Goal: Information Seeking & Learning: Learn about a topic

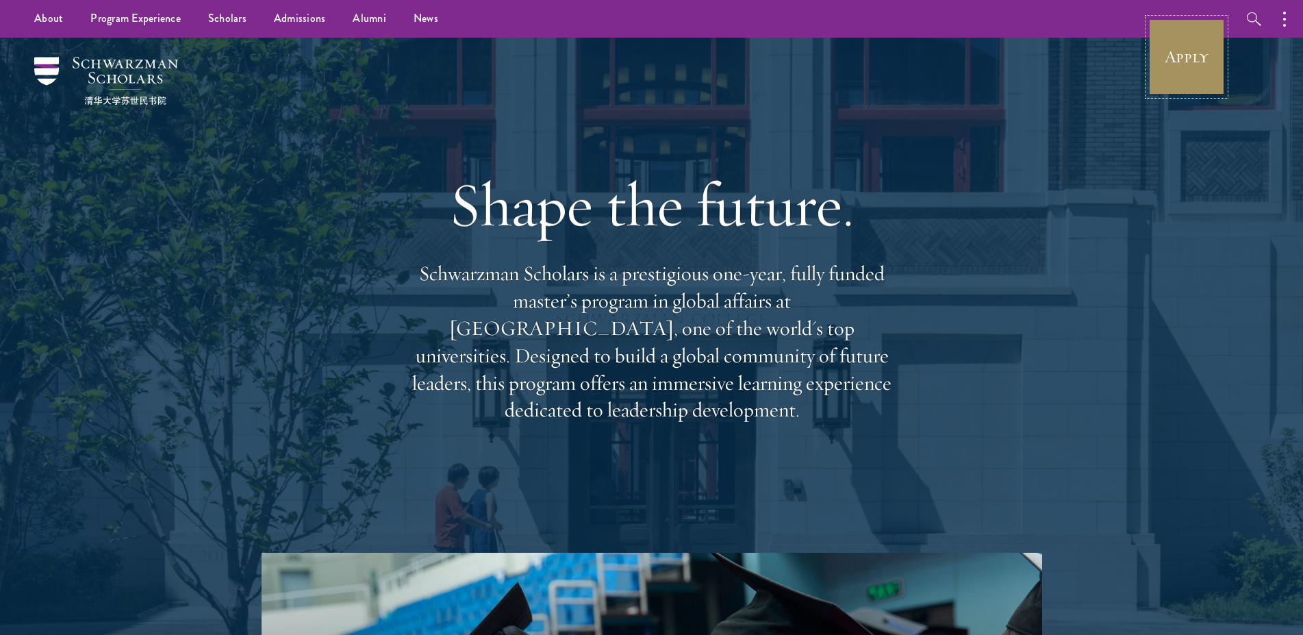
click at [1174, 59] on link "Apply" at bounding box center [1186, 56] width 77 height 77
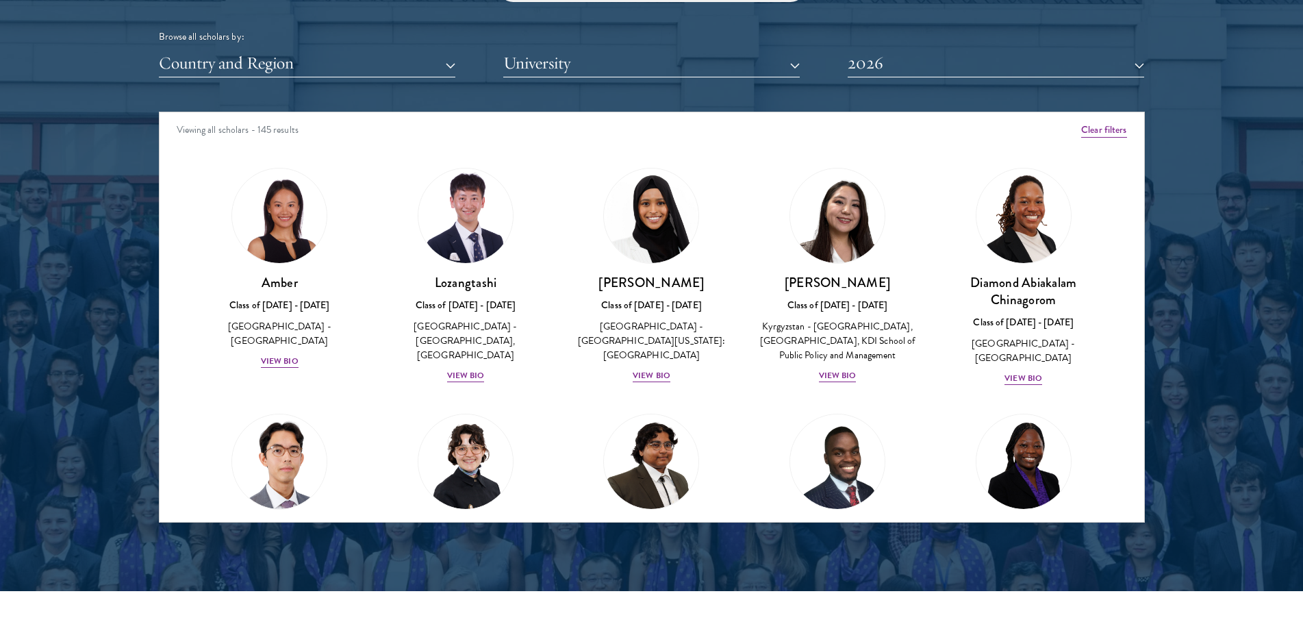
scroll to position [1707, 0]
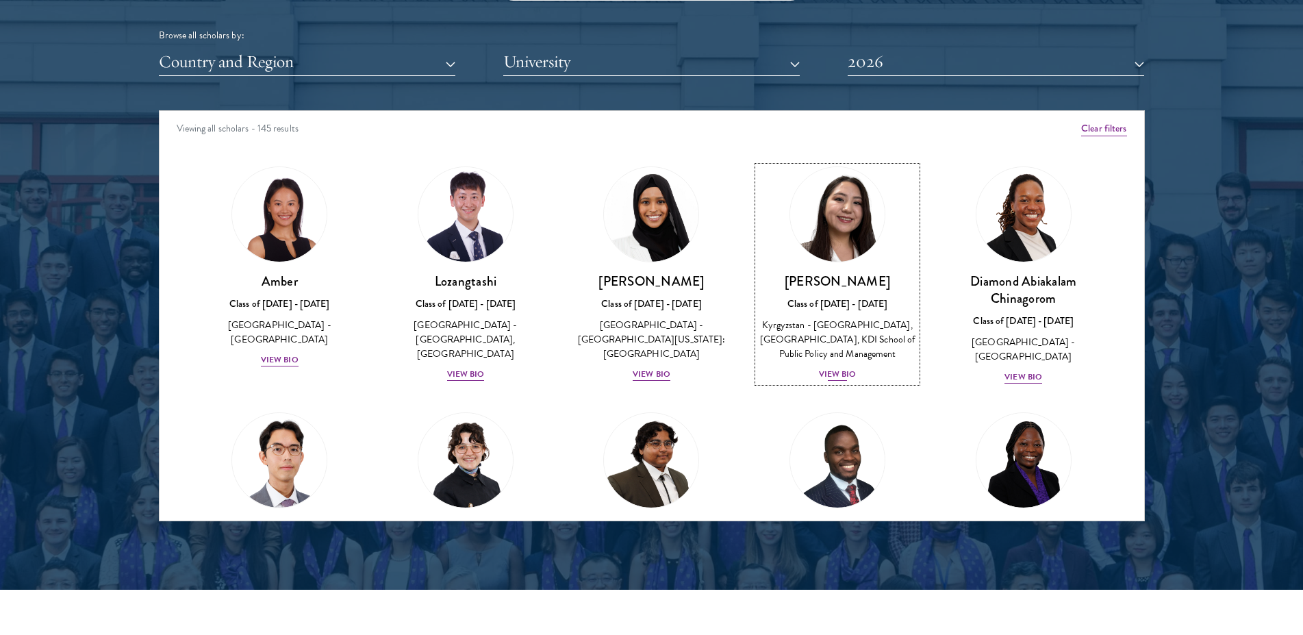
click at [828, 381] on div "View Bio" at bounding box center [838, 374] width 38 height 13
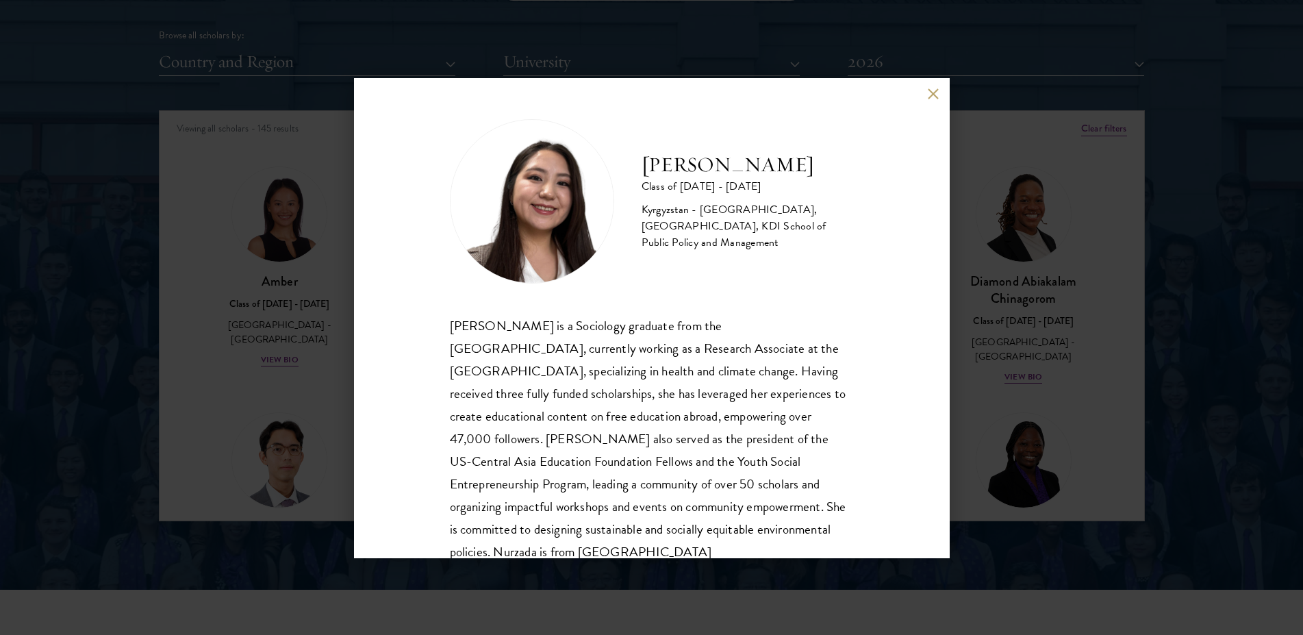
click at [913, 344] on div "Nurzada Abdivalieva Class of [DATE] - [DATE] [GEOGRAPHIC_DATA] - [GEOGRAPHIC_DA…" at bounding box center [652, 317] width 596 height 479
click at [930, 96] on button at bounding box center [934, 94] width 12 height 12
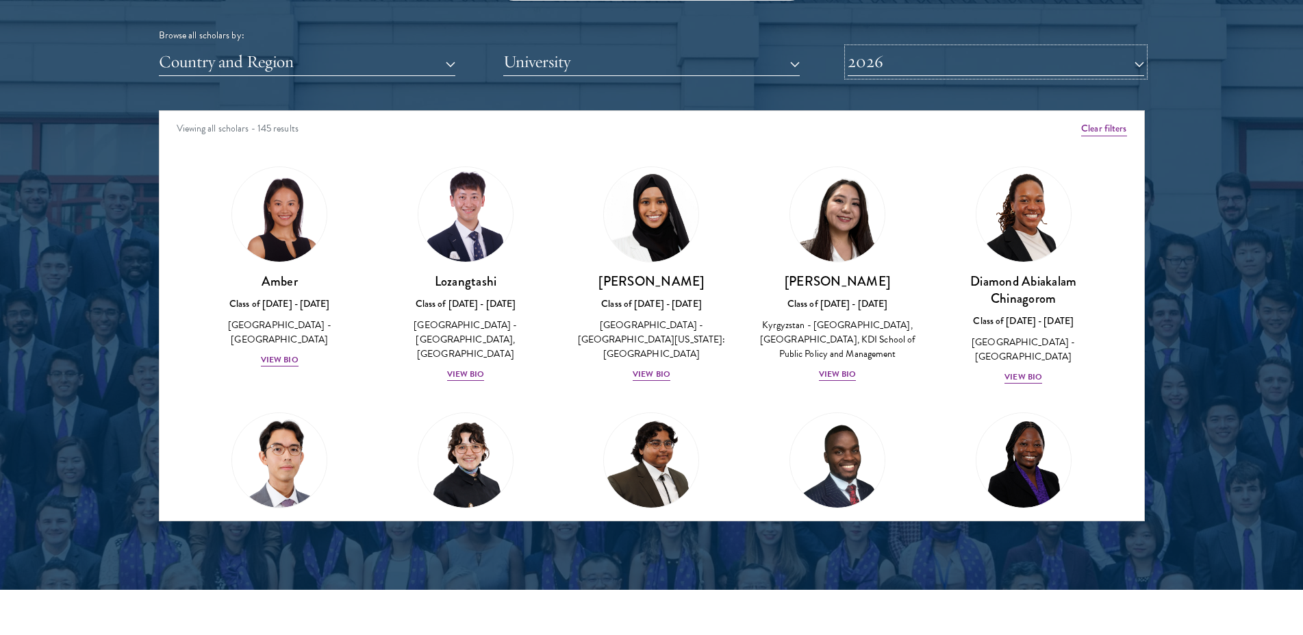
click at [953, 63] on button "2026" at bounding box center [995, 62] width 296 height 28
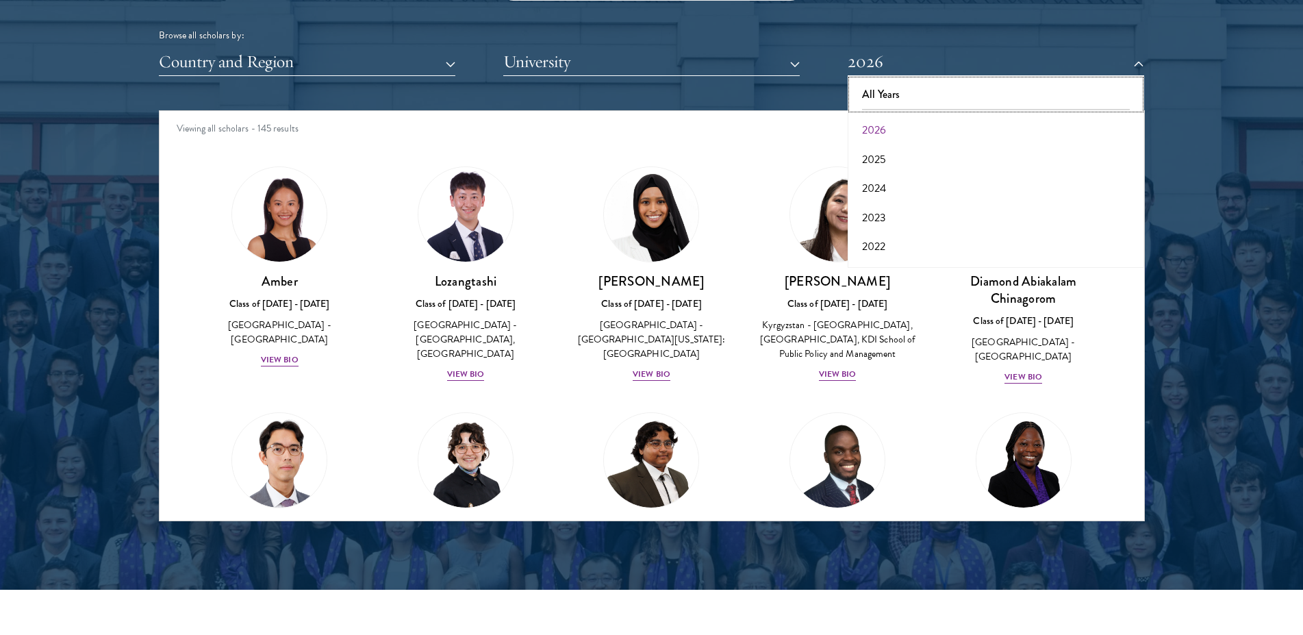
click at [895, 97] on button "All Years" at bounding box center [996, 94] width 288 height 29
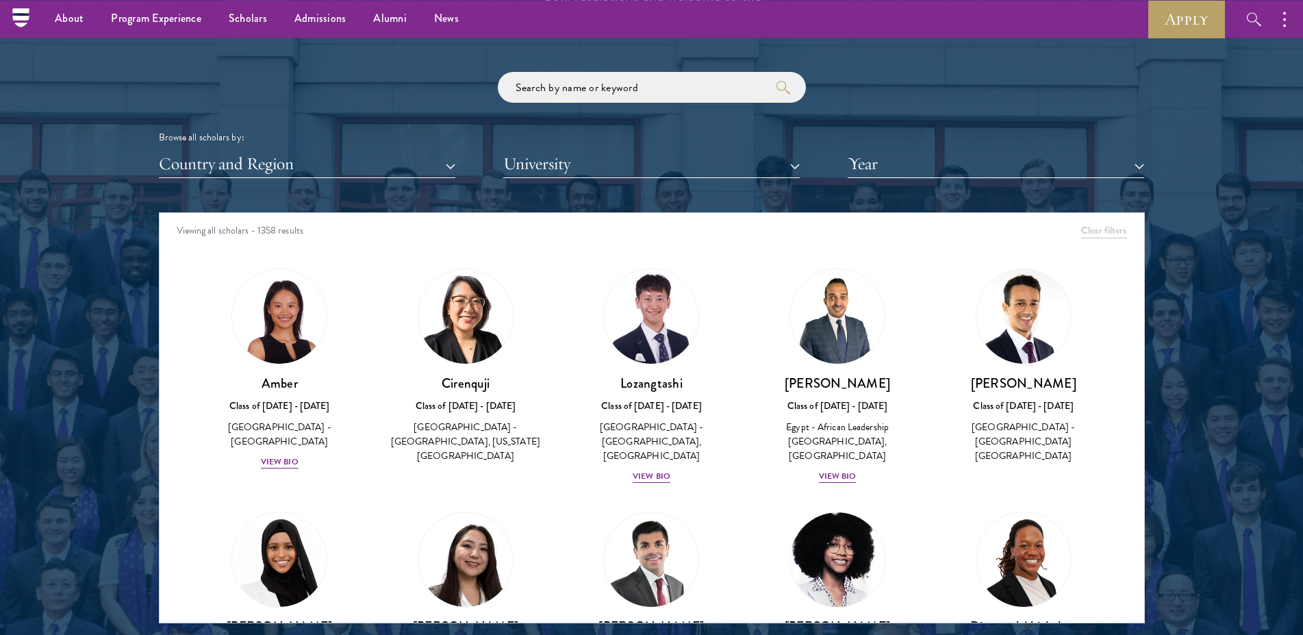
scroll to position [1603, 0]
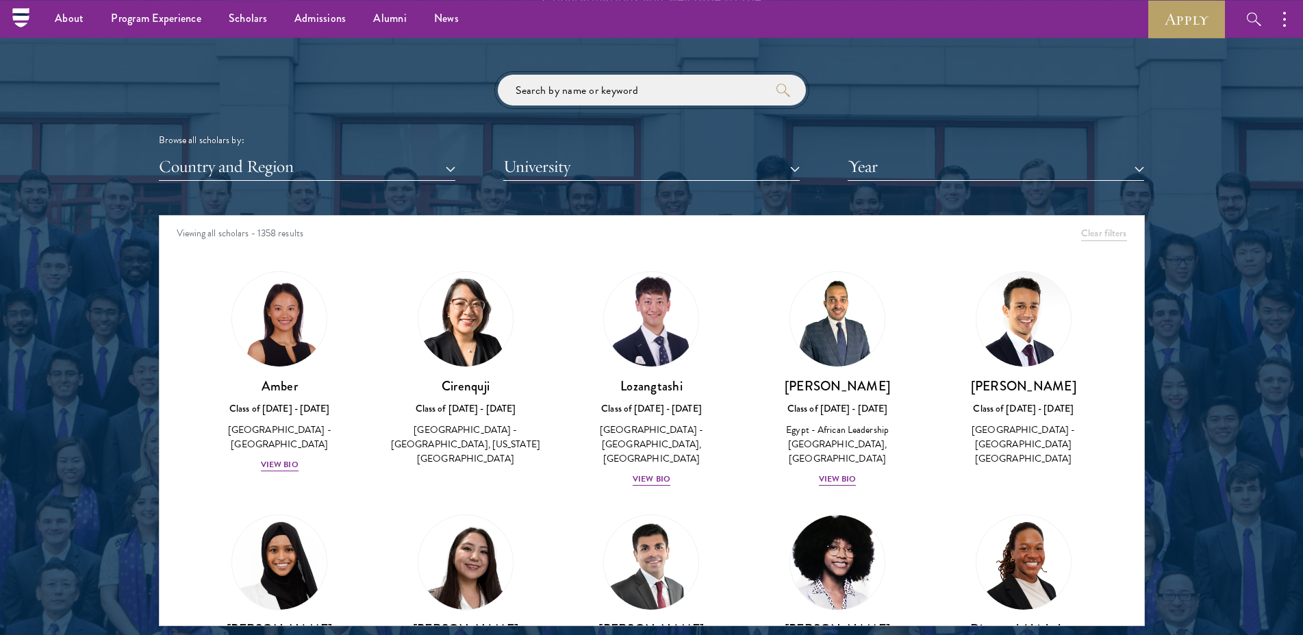
click at [643, 84] on input "search" at bounding box center [652, 90] width 308 height 31
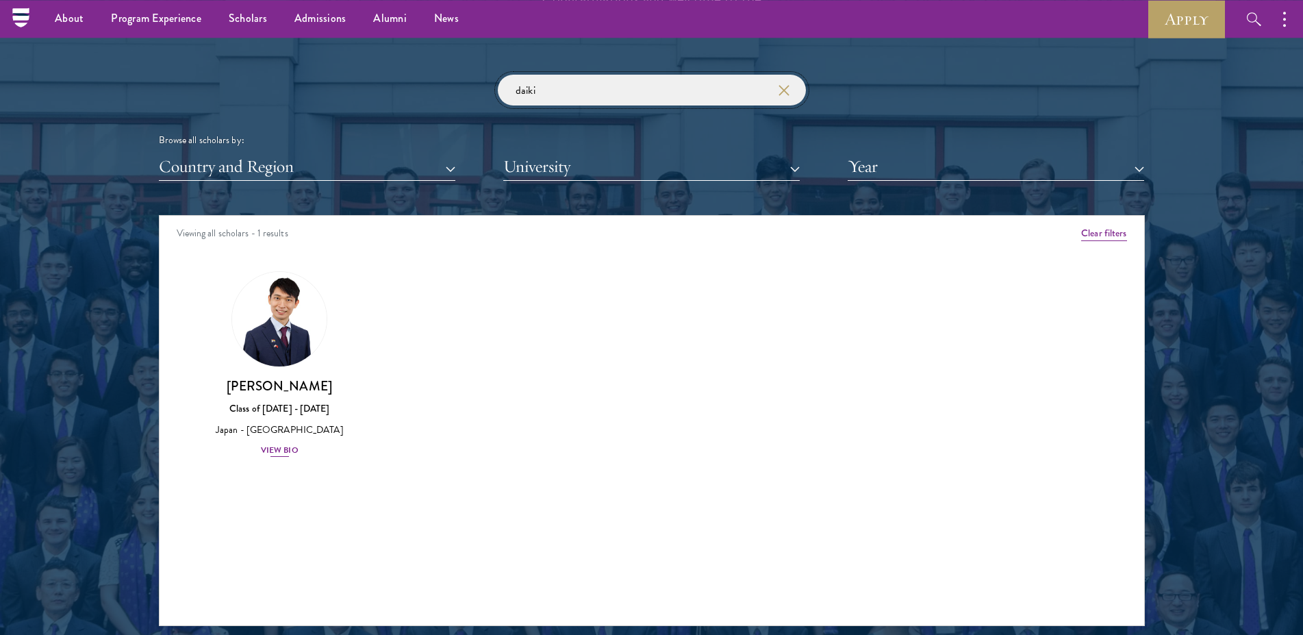
type input "daiki"
click at [276, 427] on div "Japan - [GEOGRAPHIC_DATA]" at bounding box center [280, 429] width 159 height 14
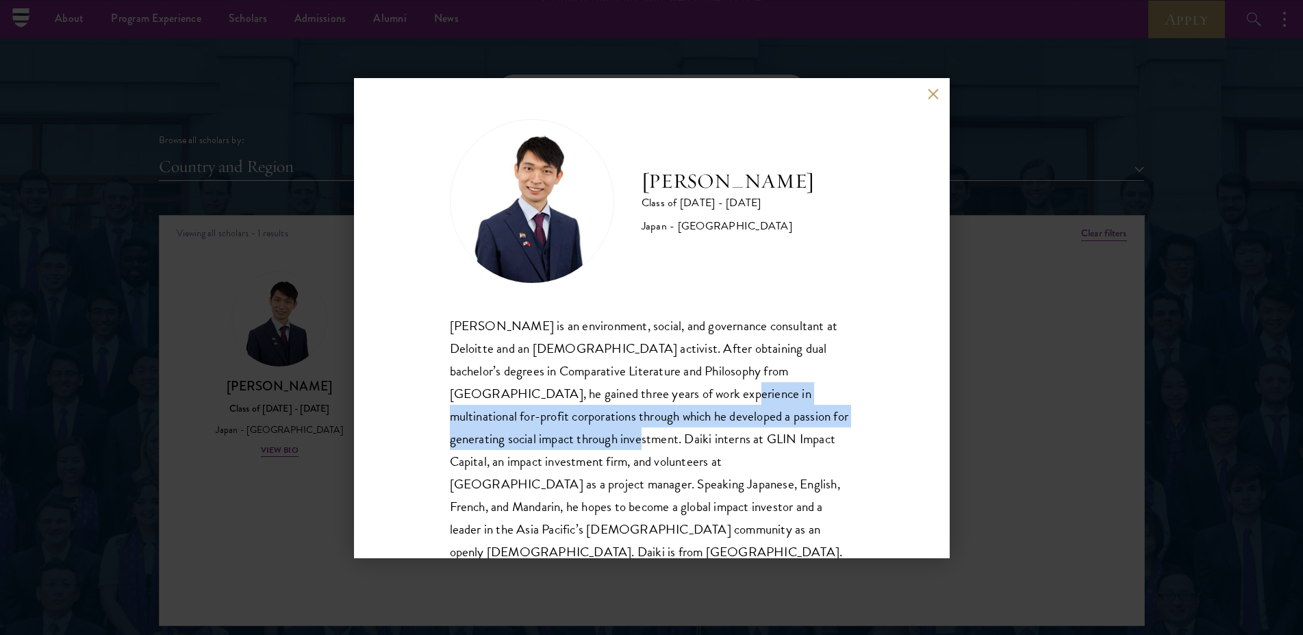
drag, startPoint x: 642, startPoint y: 394, endPoint x: 592, endPoint y: 442, distance: 68.8
click at [592, 442] on div "[PERSON_NAME] is an environment, social, and governance consultant at Deloitte …" at bounding box center [652, 438] width 404 height 249
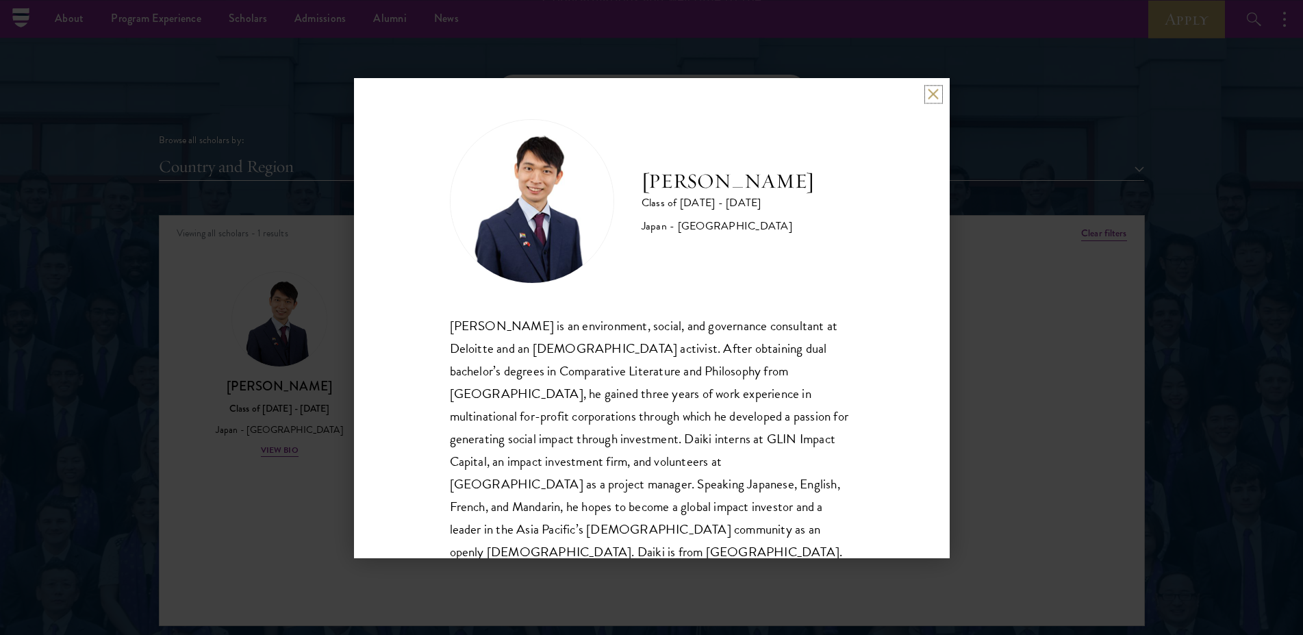
click at [934, 97] on button at bounding box center [934, 94] width 12 height 12
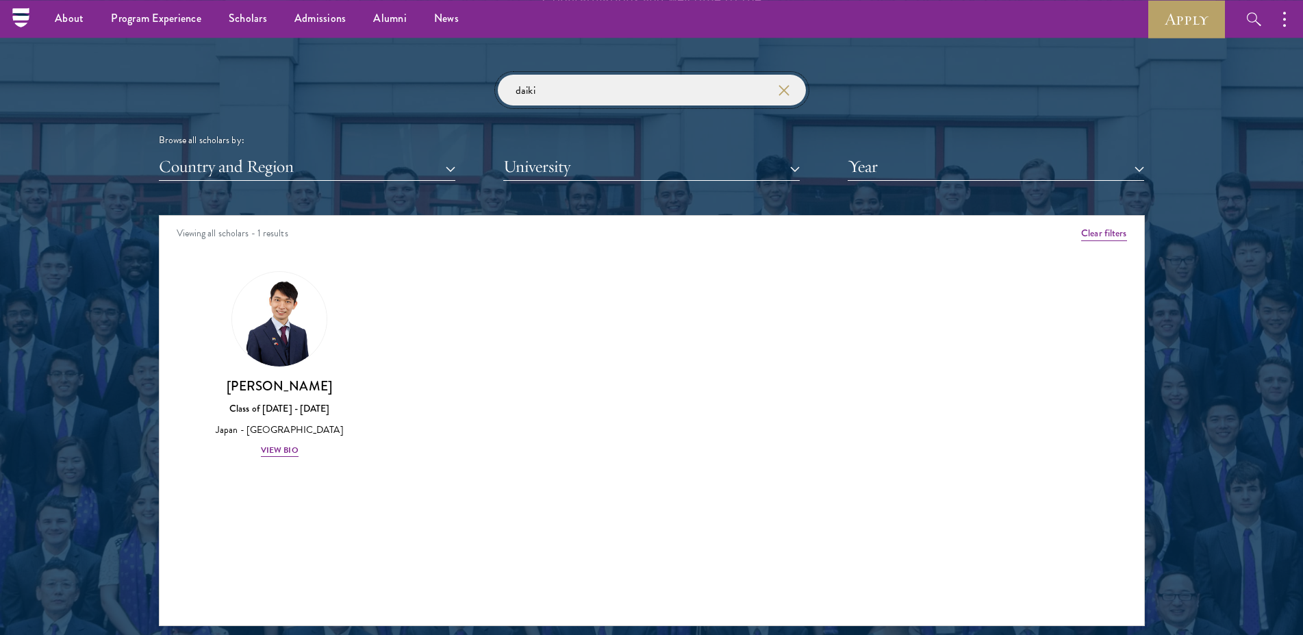
click at [784, 99] on input "daiki" at bounding box center [652, 90] width 308 height 31
click at [784, 92] on icon "button" at bounding box center [783, 90] width 11 height 11
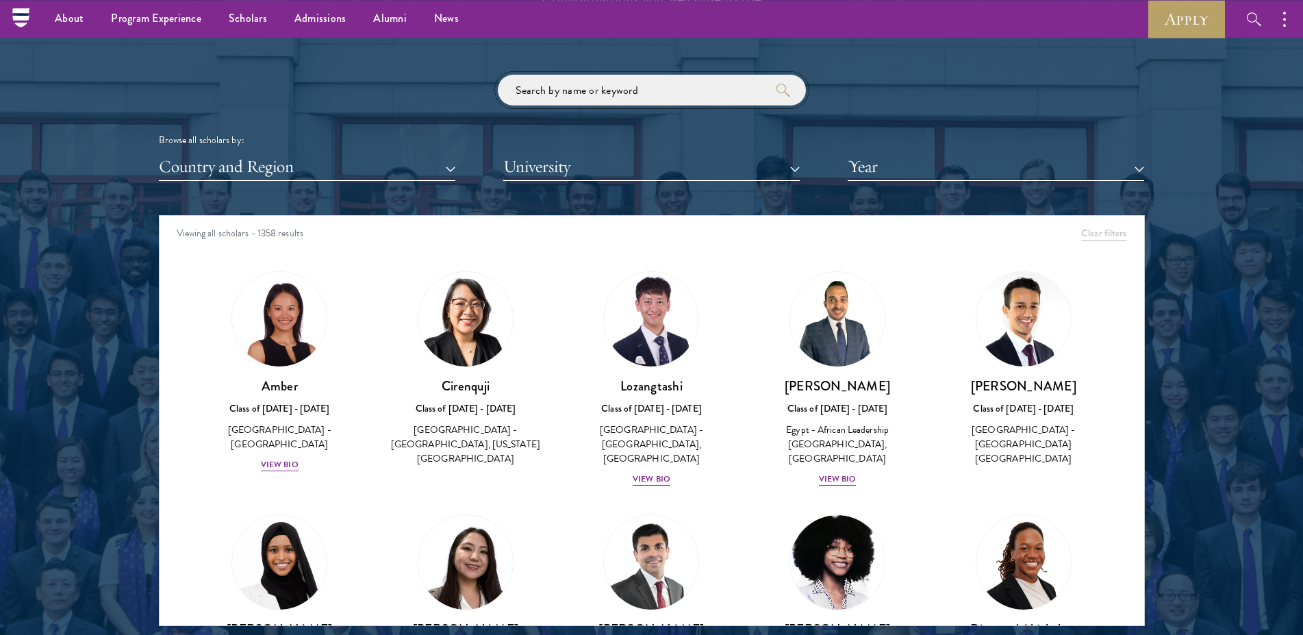
click at [741, 98] on input "search" at bounding box center [652, 90] width 308 height 31
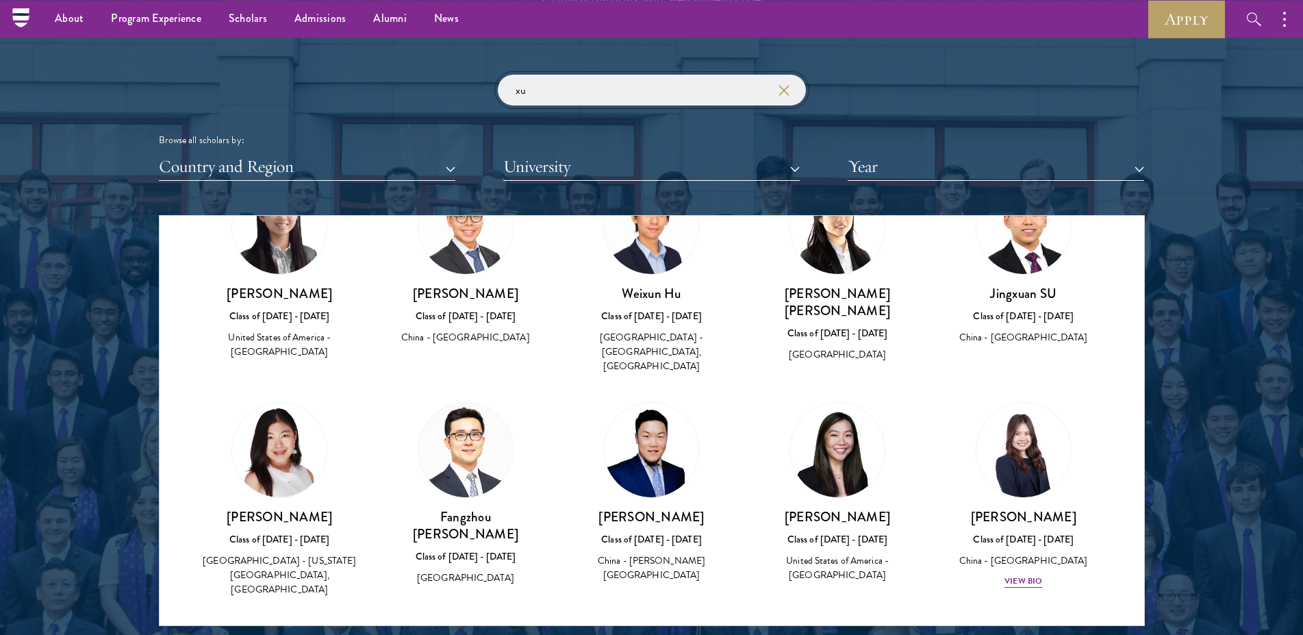
scroll to position [95, 0]
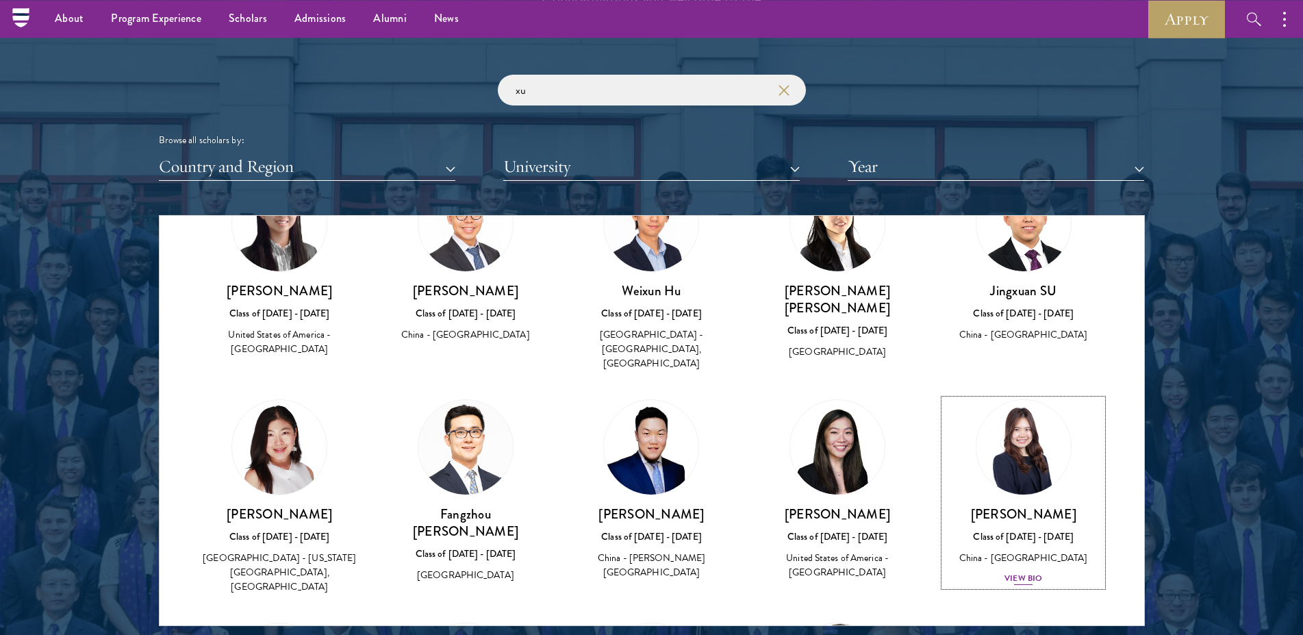
click at [1026, 572] on div "View Bio" at bounding box center [1023, 578] width 38 height 13
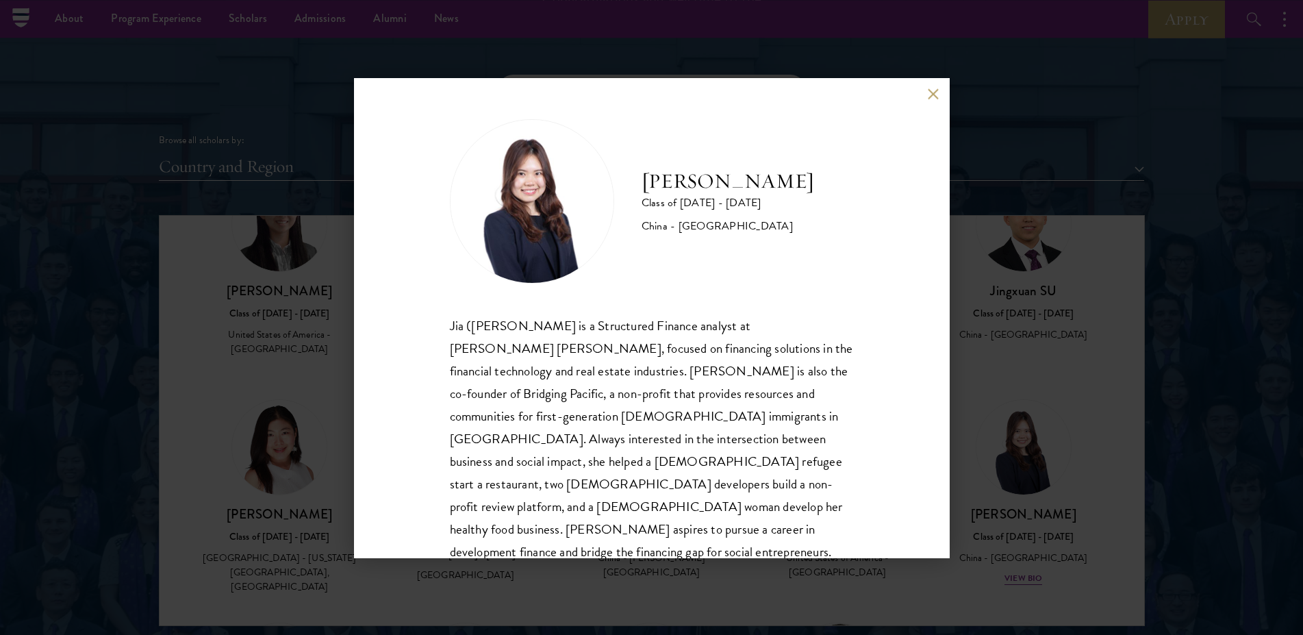
scroll to position [8, 0]
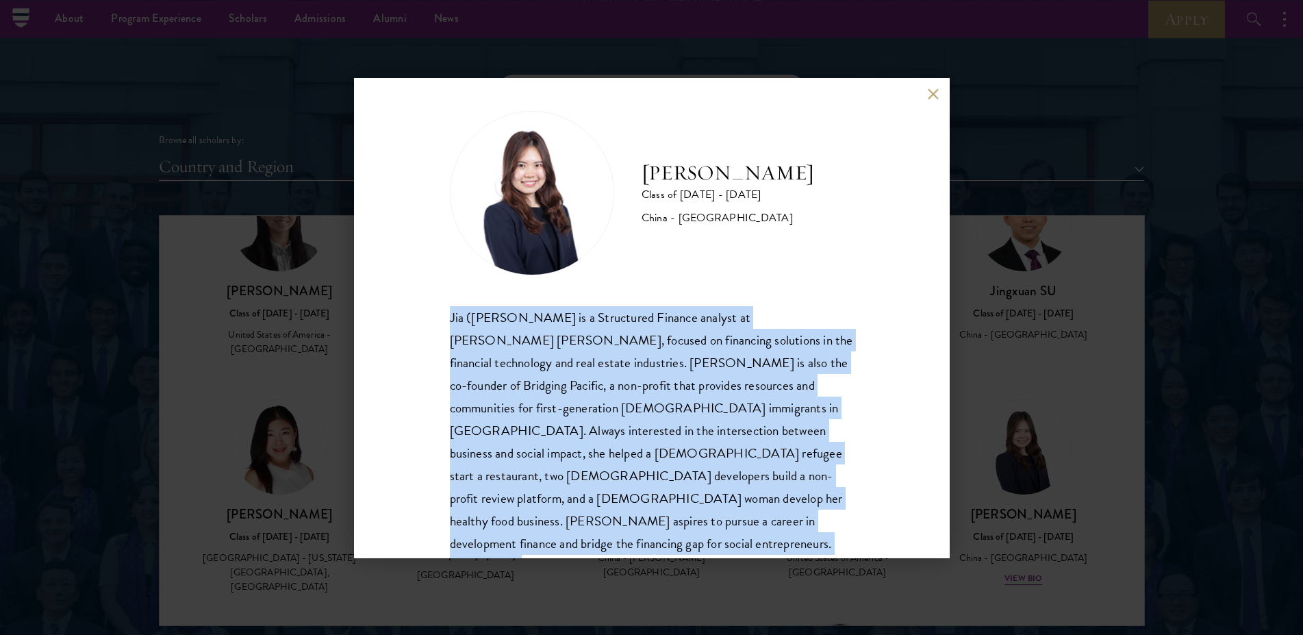
drag, startPoint x: 583, startPoint y: 542, endPoint x: 421, endPoint y: 314, distance: 279.4
click at [421, 314] on div "[PERSON_NAME] Class of [DATE] - [DATE] [GEOGRAPHIC_DATA] - [GEOGRAPHIC_DATA] [P…" at bounding box center [652, 317] width 596 height 479
copy div "Jia ([PERSON_NAME] is a Structured Finance analyst at [PERSON_NAME] [PERSON_NAM…"
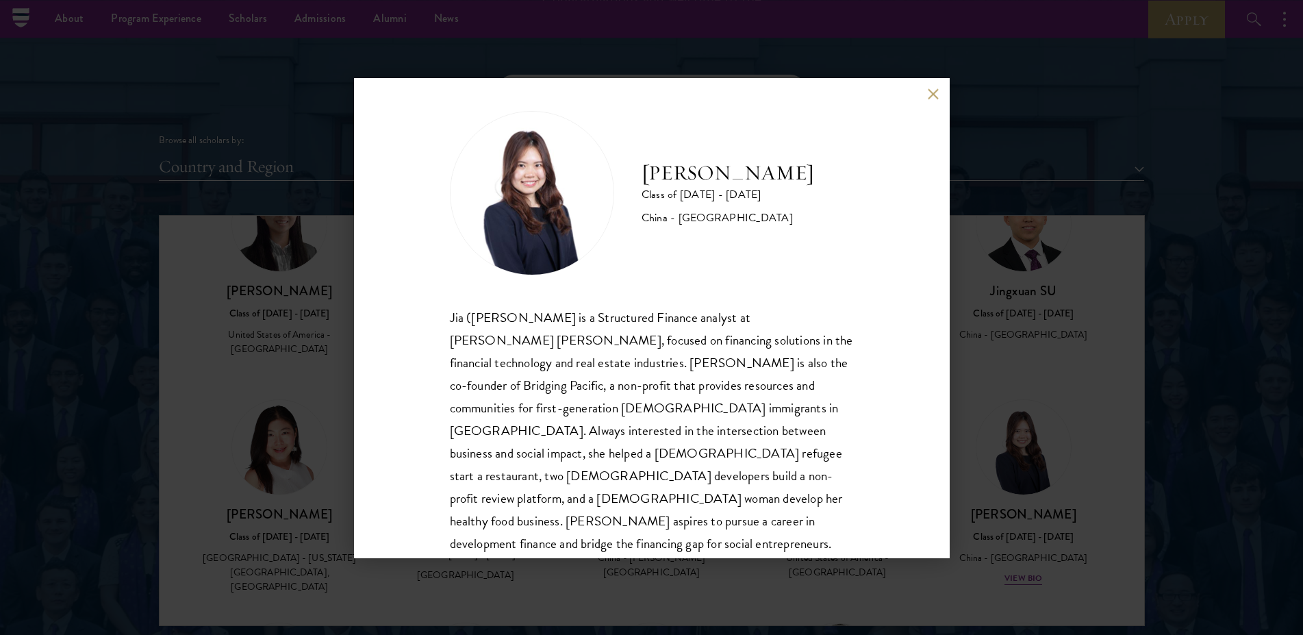
click at [795, 303] on div "[PERSON_NAME] Class of [DATE] - [DATE] [GEOGRAPHIC_DATA] - [GEOGRAPHIC_DATA] [P…" at bounding box center [652, 355] width 404 height 489
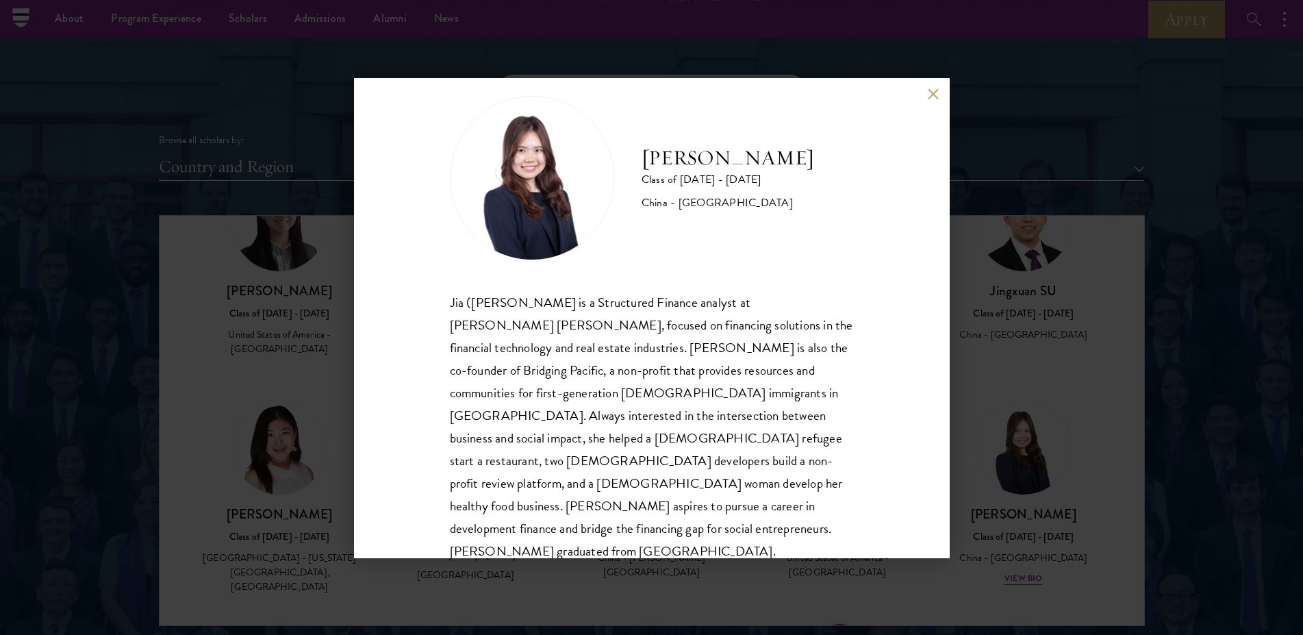
scroll to position [47, 0]
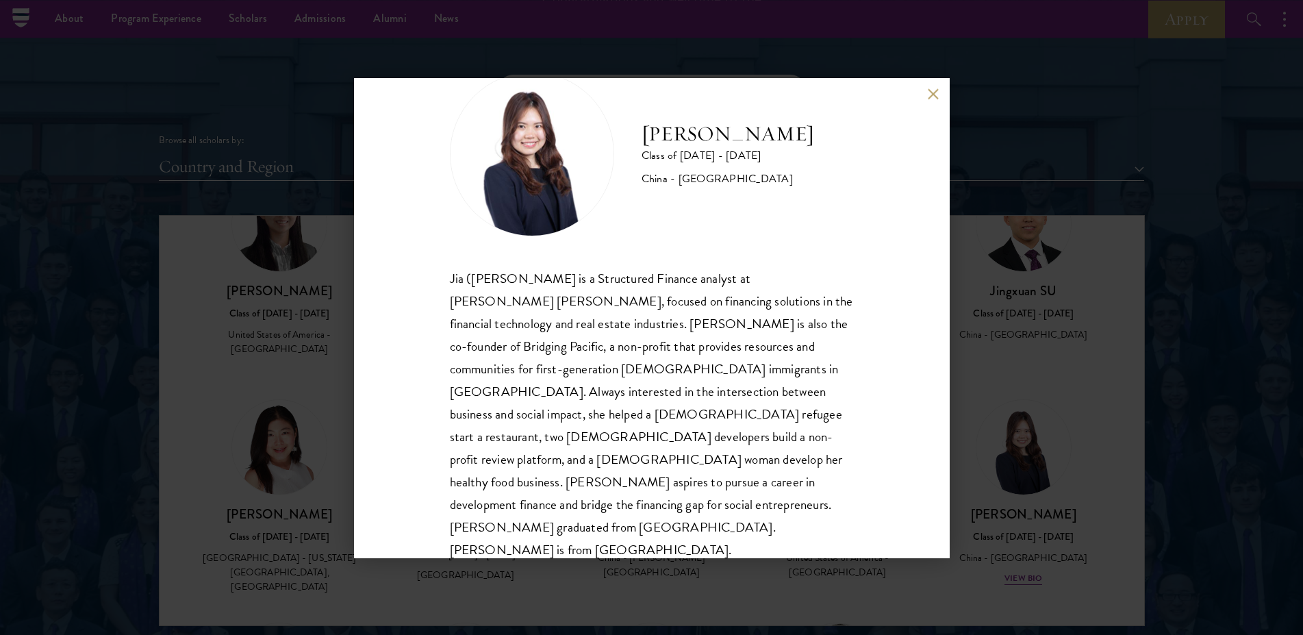
click at [930, 88] on div "[PERSON_NAME] Class of [DATE] - [DATE] [GEOGRAPHIC_DATA] - [GEOGRAPHIC_DATA] [P…" at bounding box center [652, 317] width 596 height 479
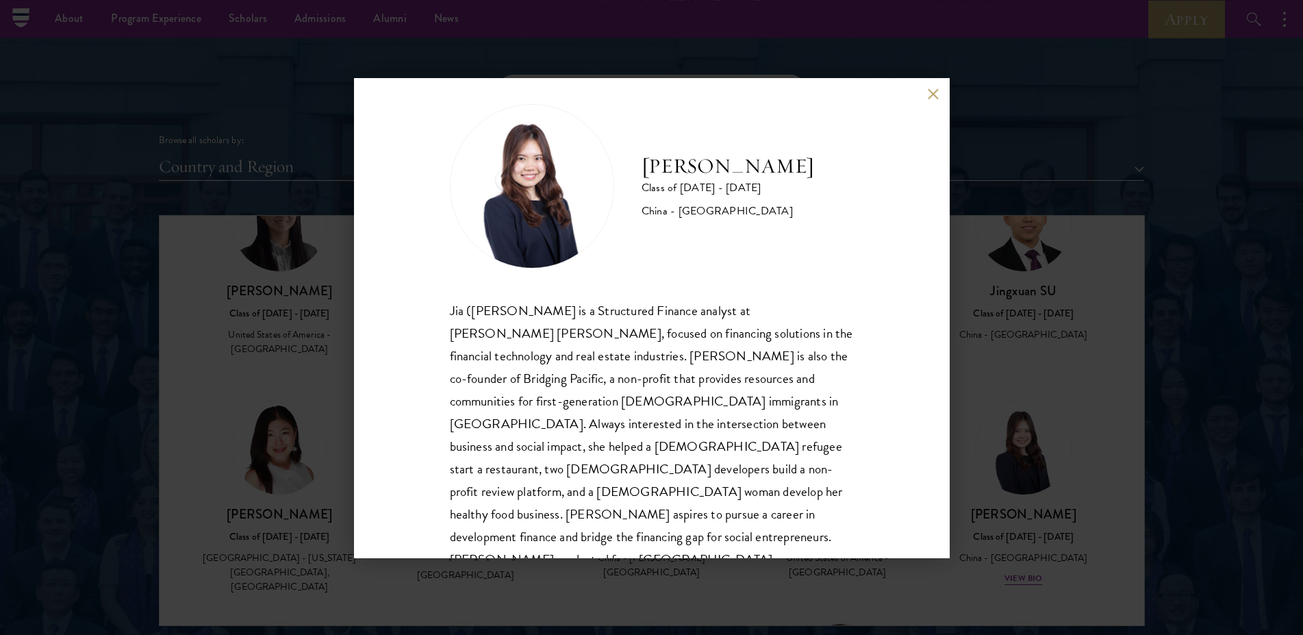
scroll to position [0, 0]
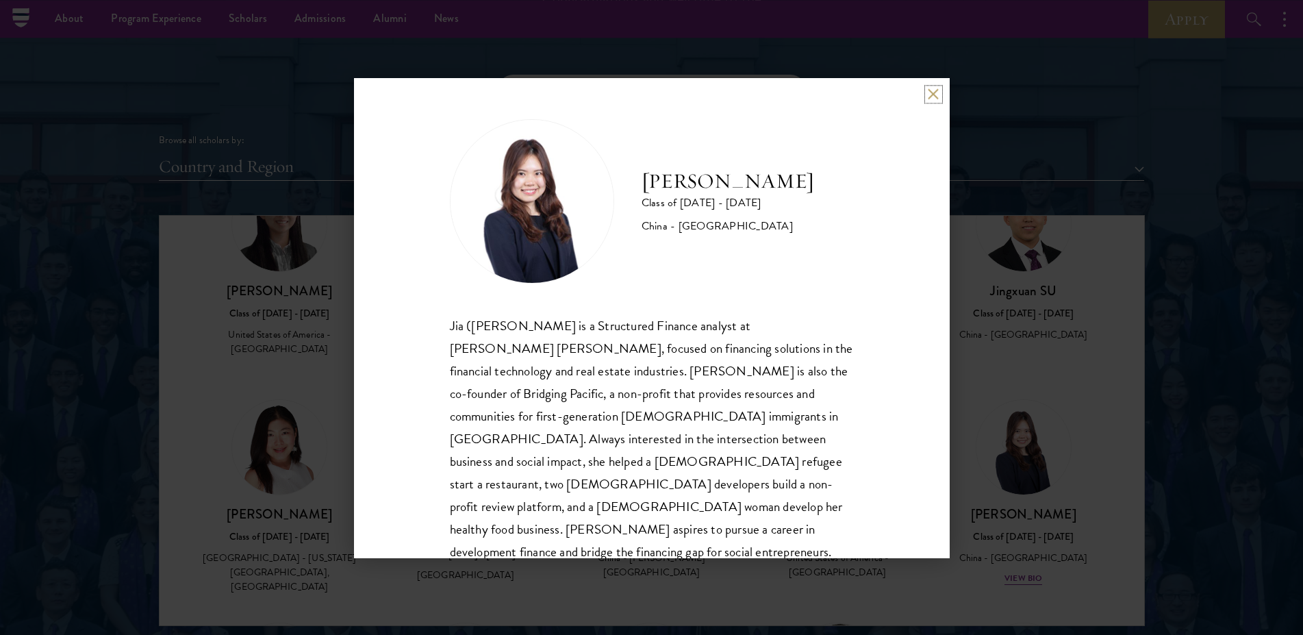
click at [938, 96] on button at bounding box center [934, 94] width 12 height 12
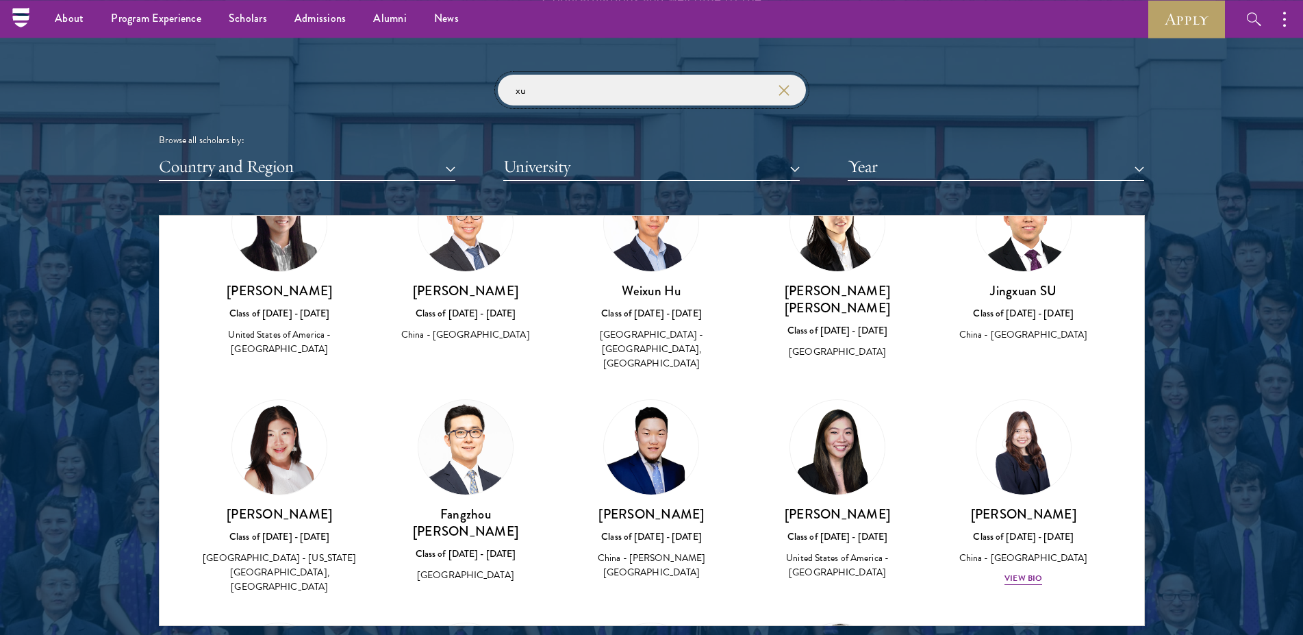
click at [717, 100] on input "xu" at bounding box center [652, 90] width 308 height 31
type input "x"
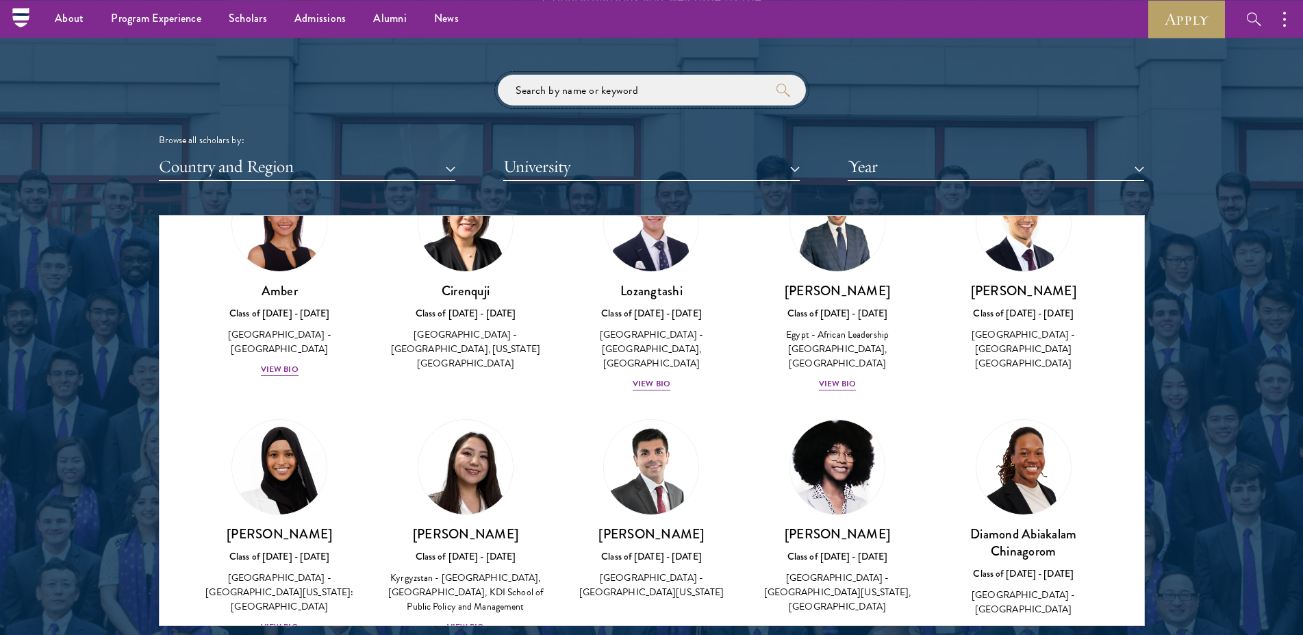
scroll to position [8328, 0]
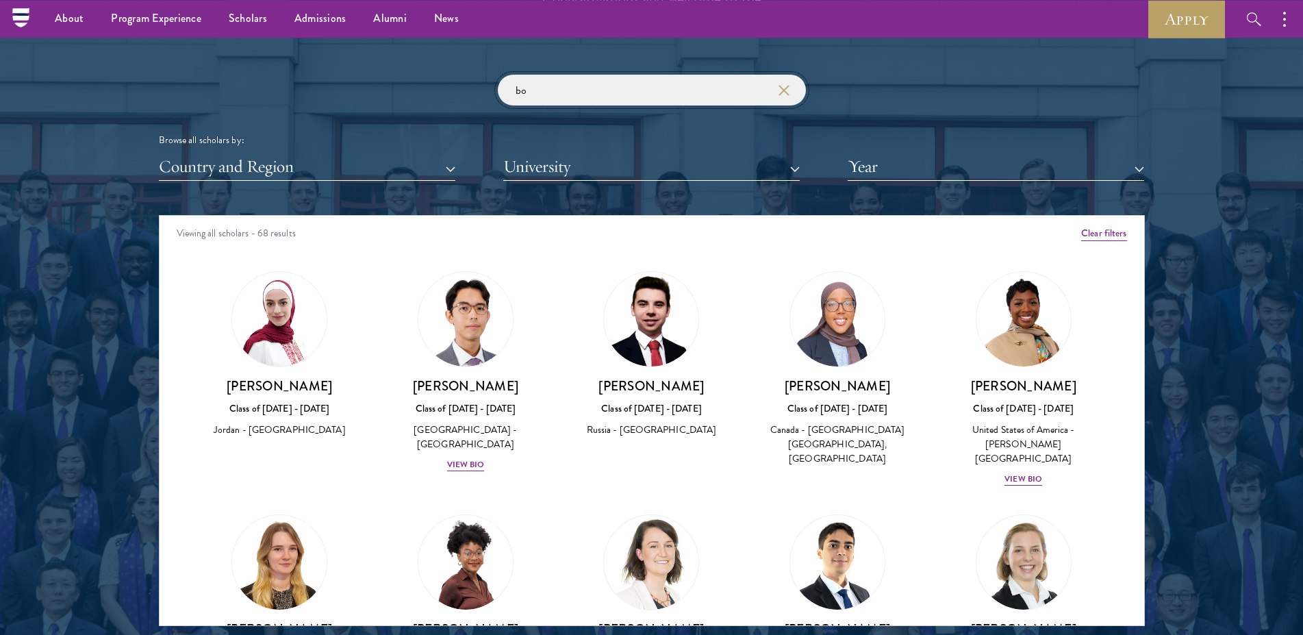
type input "b"
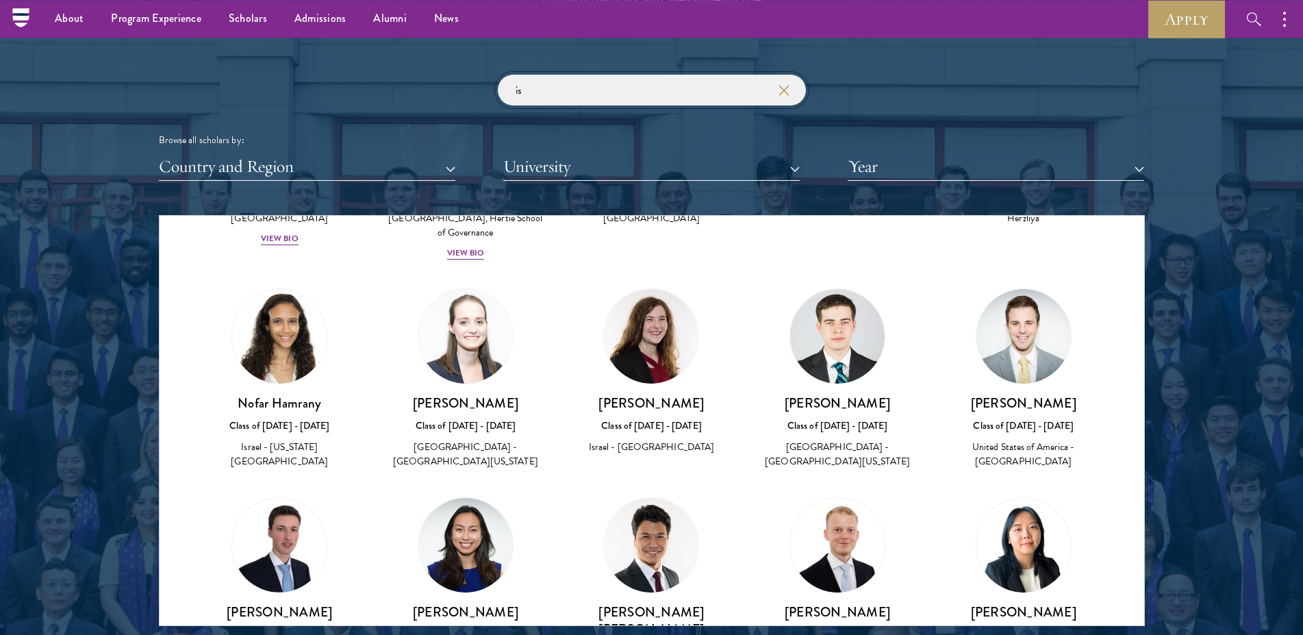
scroll to position [2549, 0]
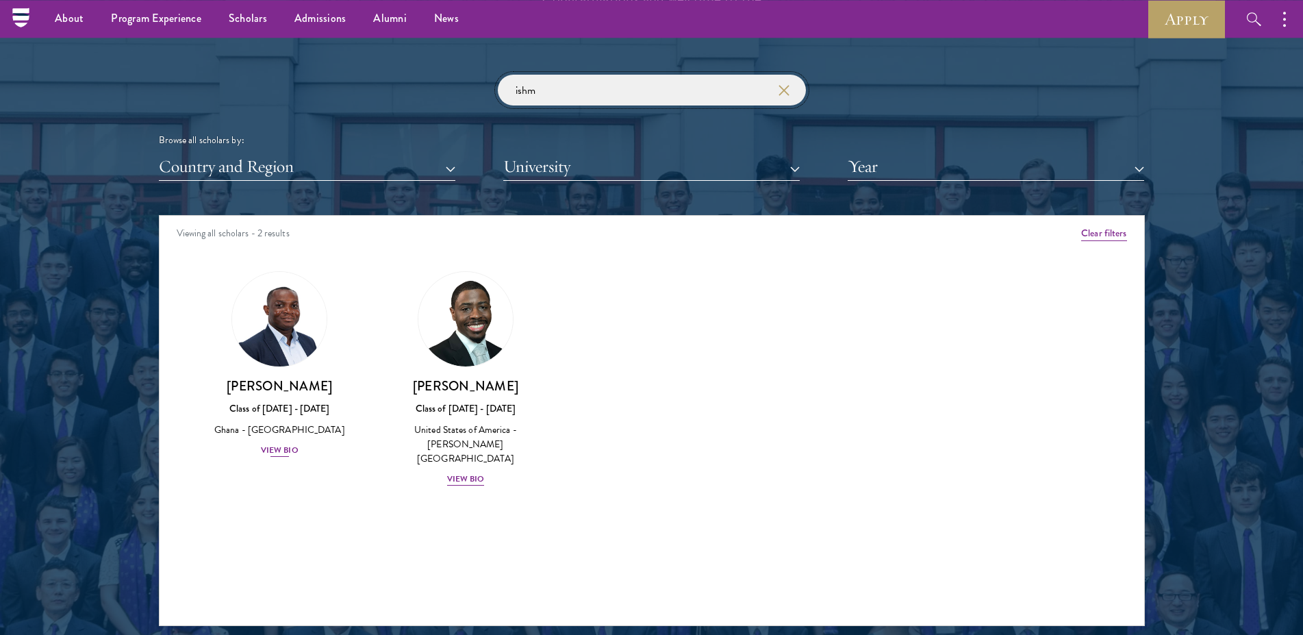
type input "ishm"
click at [290, 457] on div "View Bio" at bounding box center [280, 450] width 38 height 13
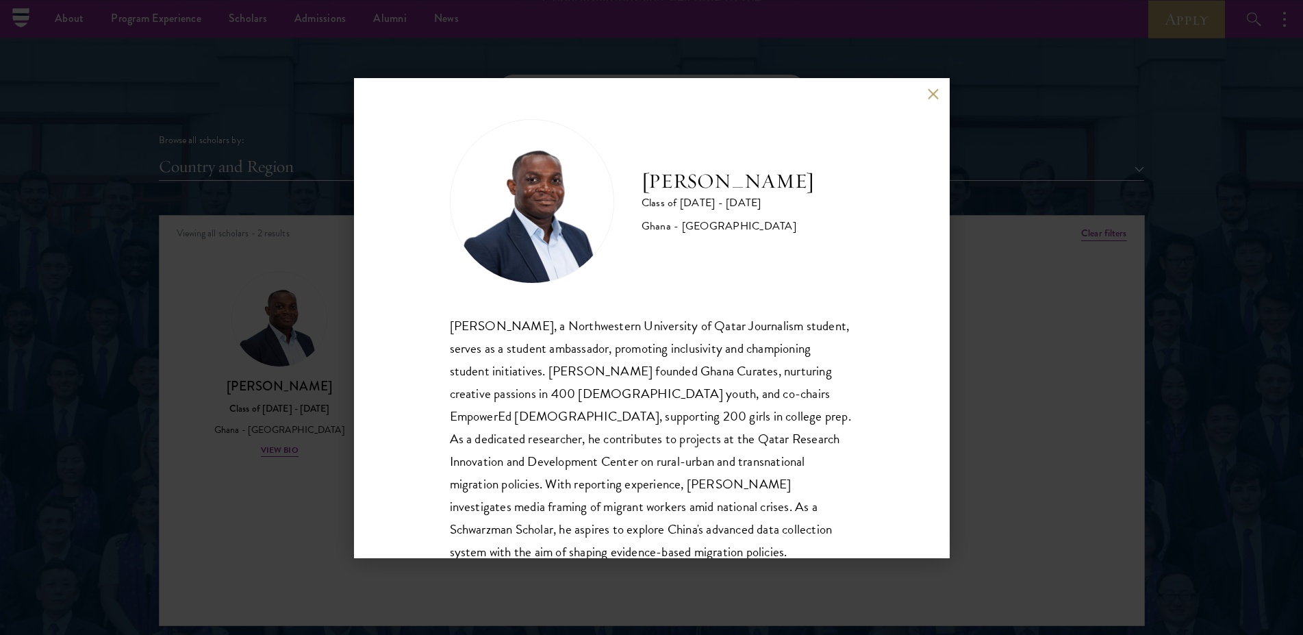
scroll to position [47, 0]
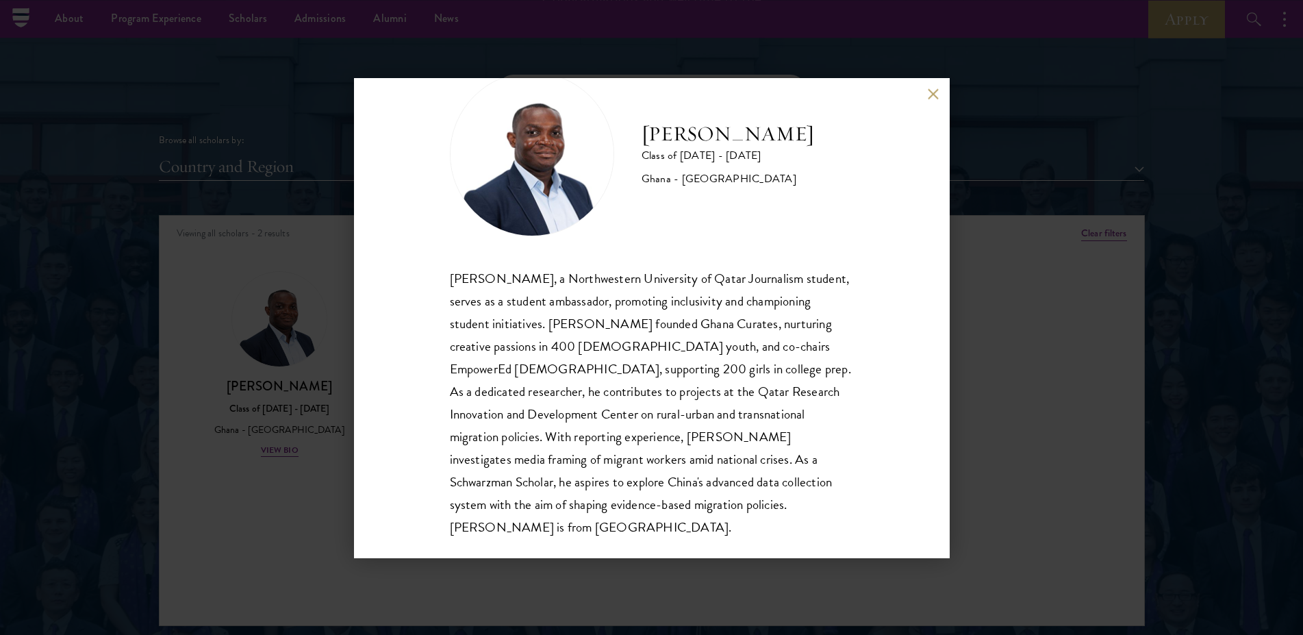
click at [928, 88] on div "[PERSON_NAME] Class of [DATE] - [DATE] [GEOGRAPHIC_DATA] - [GEOGRAPHIC_DATA] [P…" at bounding box center [652, 317] width 596 height 479
click at [930, 92] on button at bounding box center [934, 94] width 12 height 12
